Goal: Navigation & Orientation: Find specific page/section

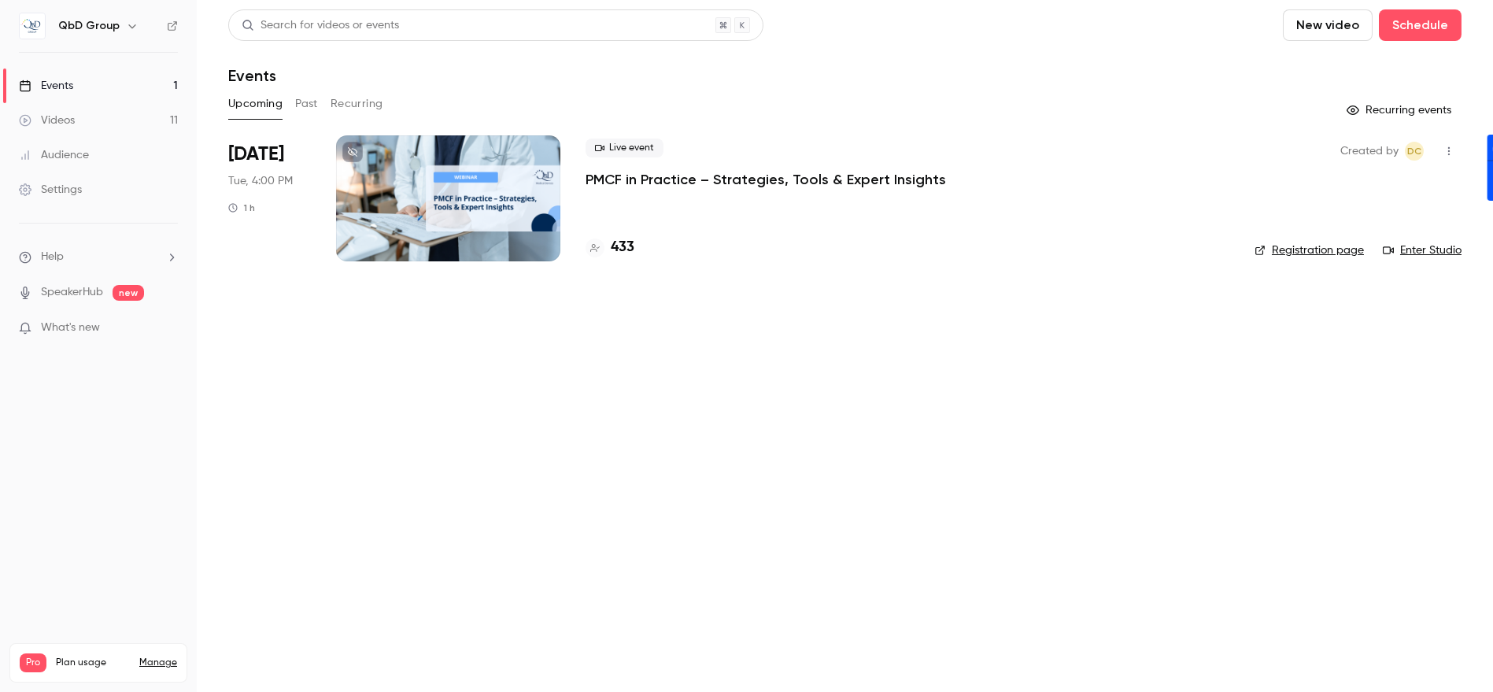
click at [64, 116] on div "Videos" at bounding box center [47, 121] width 56 height 16
